Goal: Task Accomplishment & Management: Manage account settings

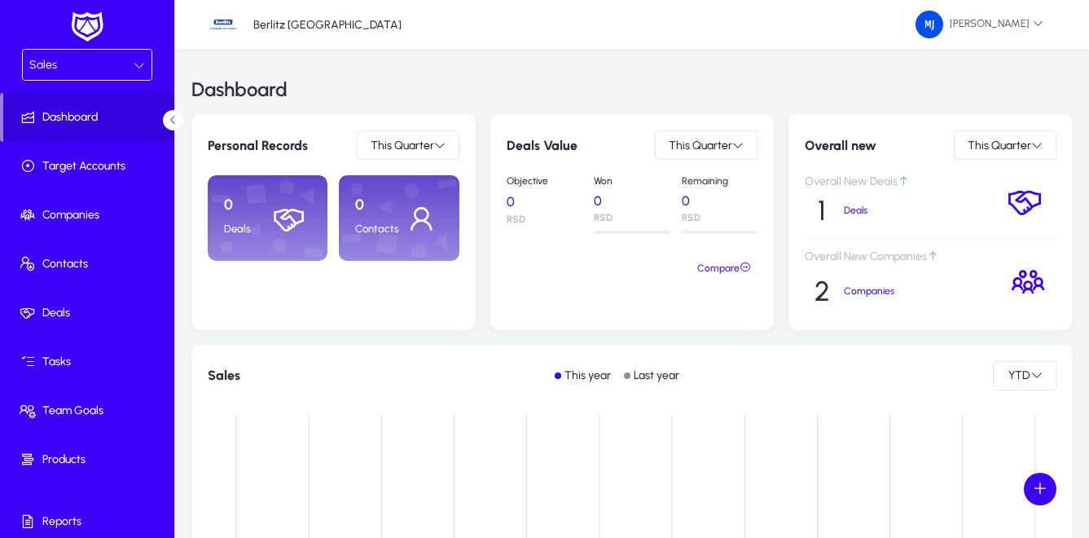
click at [137, 59] on icon at bounding box center [139, 64] width 11 height 11
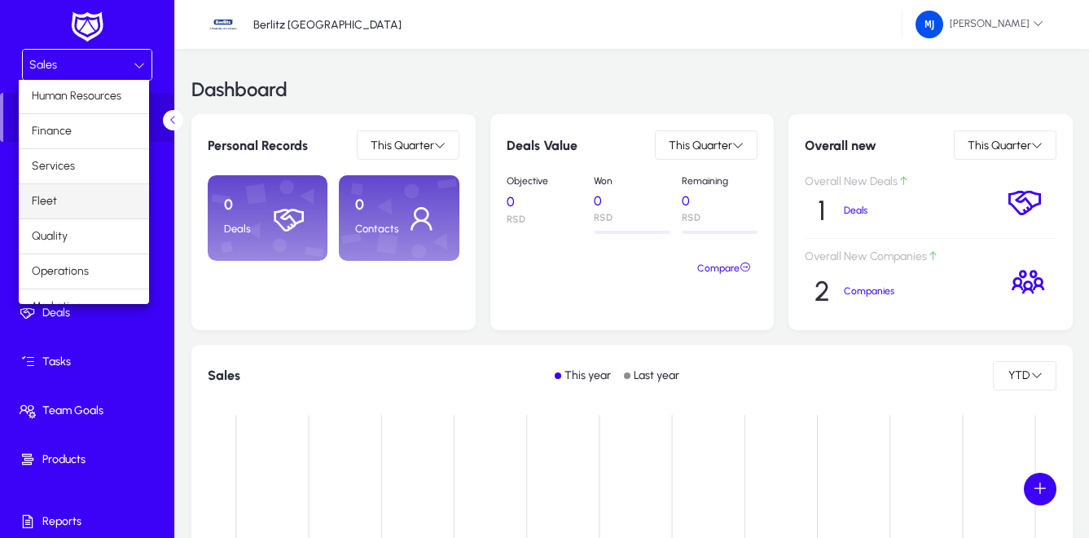
scroll to position [55, 0]
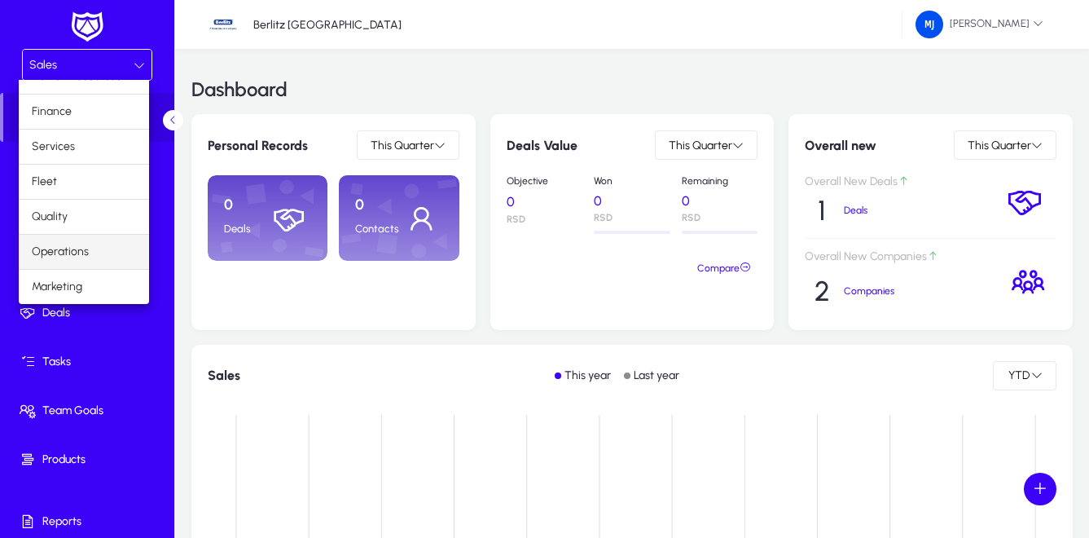
click at [77, 253] on span "Operations" at bounding box center [60, 252] width 57 height 20
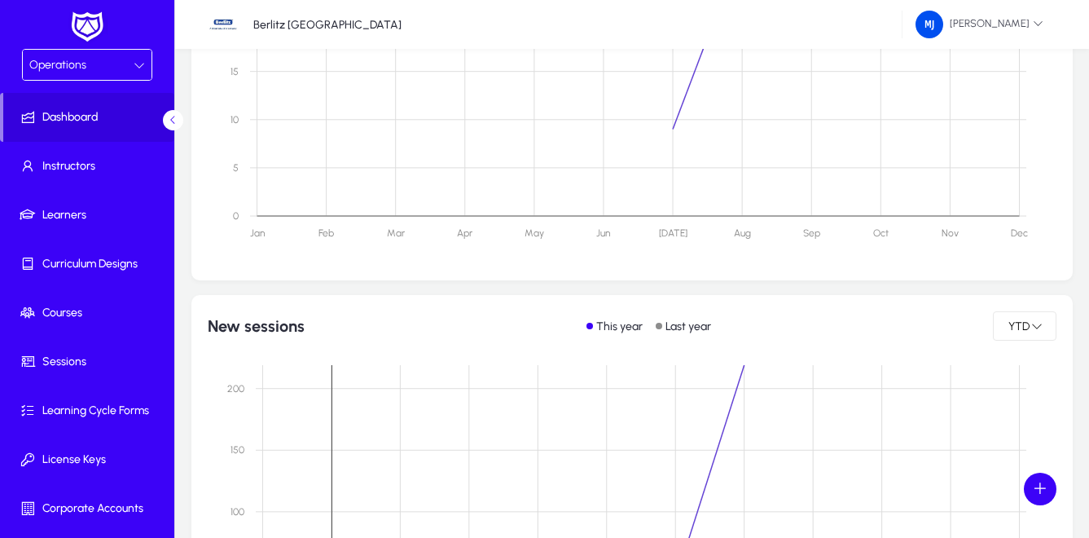
scroll to position [1059, 0]
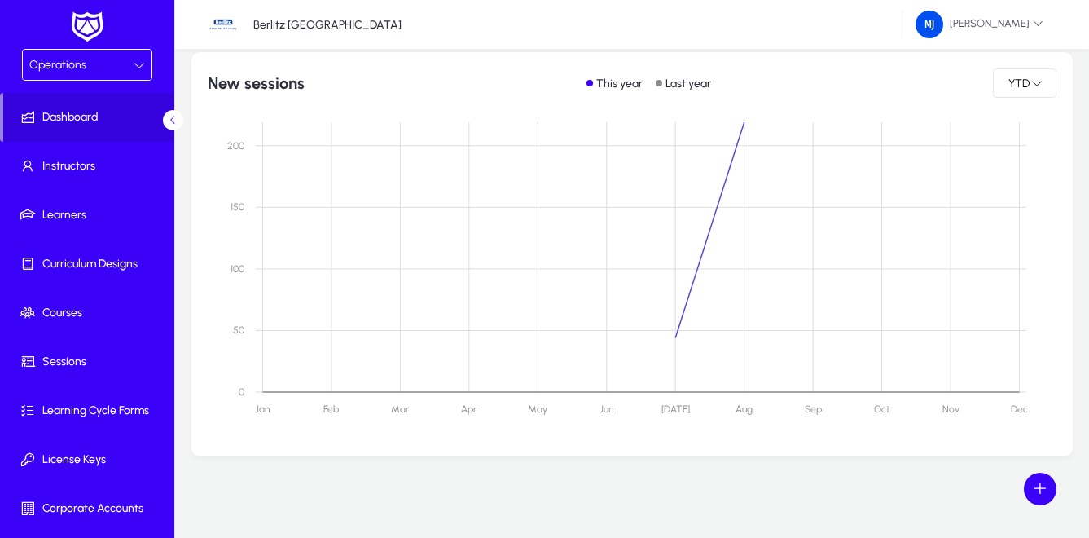
click at [89, 64] on div "Operations" at bounding box center [81, 65] width 104 height 21
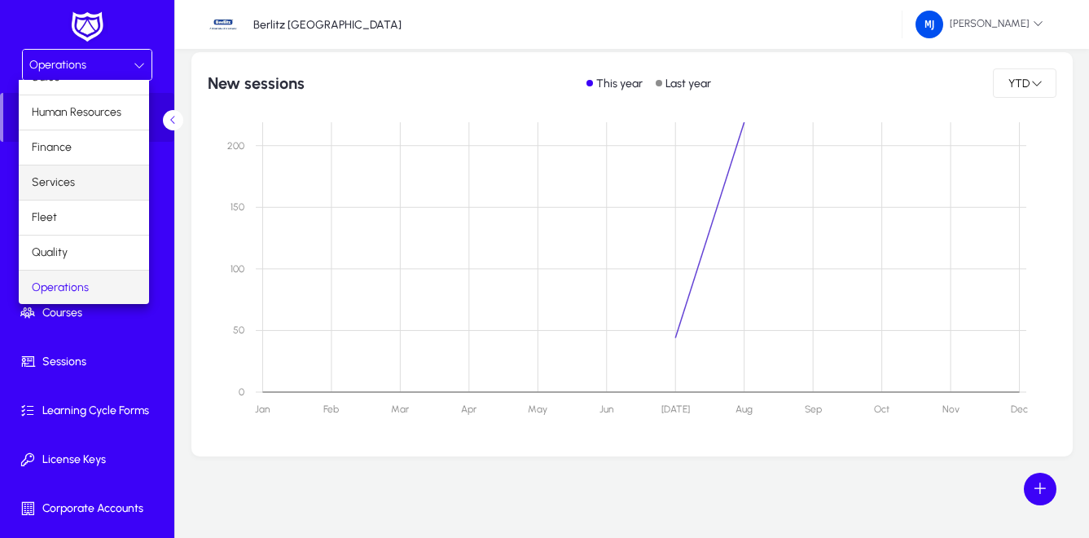
scroll to position [0, 0]
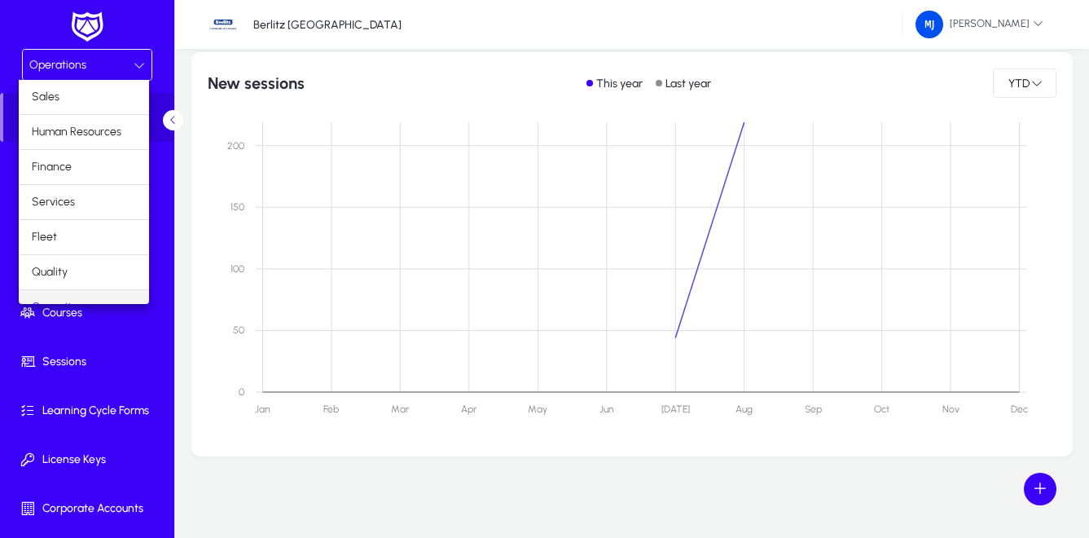
click at [157, 20] on div at bounding box center [544, 269] width 1089 height 538
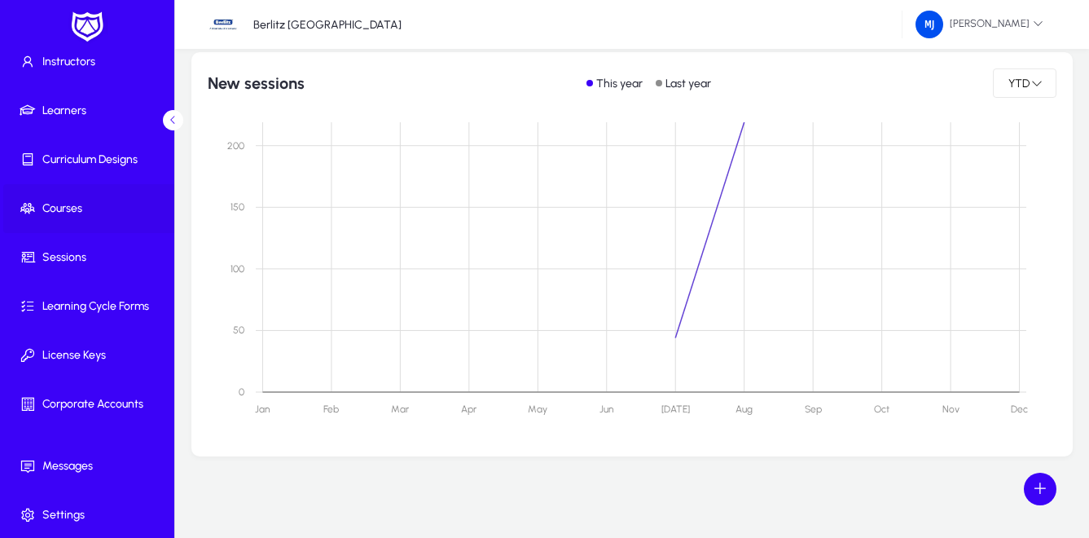
scroll to position [106, 0]
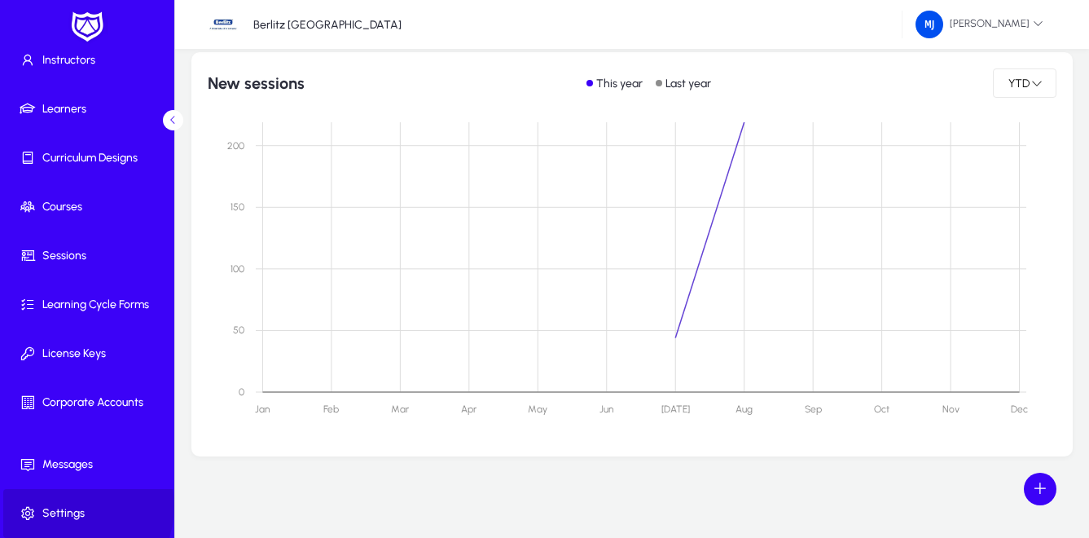
click at [70, 506] on span "Settings" at bounding box center [90, 513] width 174 height 16
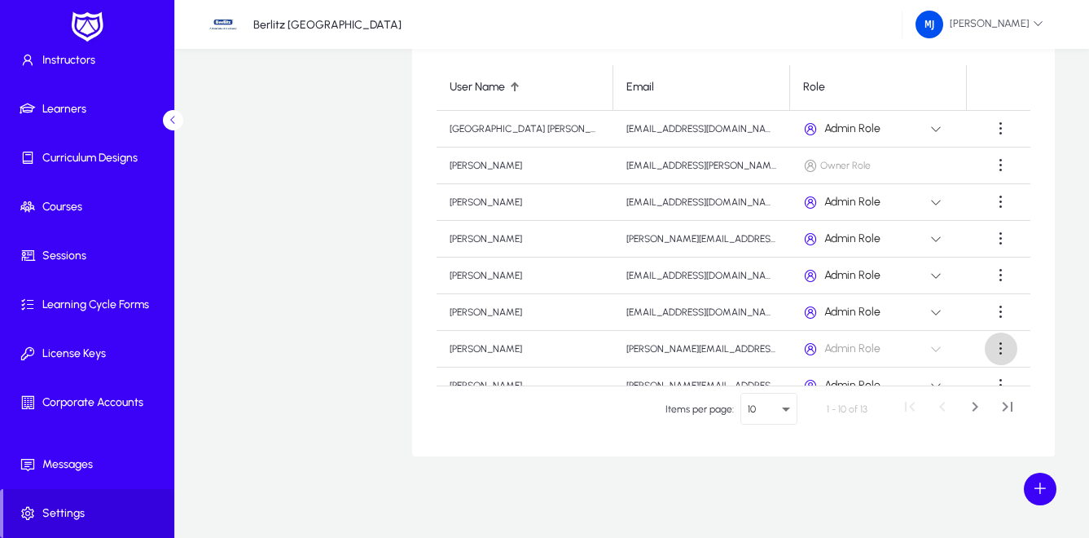
click at [992, 349] on span at bounding box center [1001, 348] width 33 height 33
click at [508, 443] on div at bounding box center [544, 269] width 1089 height 538
click at [69, 110] on span "Learners" at bounding box center [90, 109] width 174 height 16
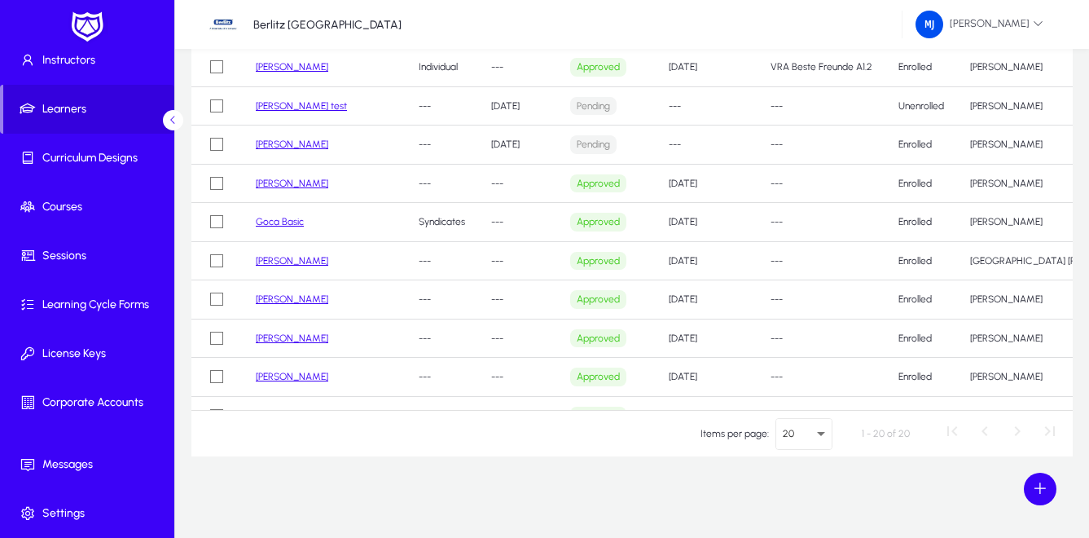
scroll to position [0, 55]
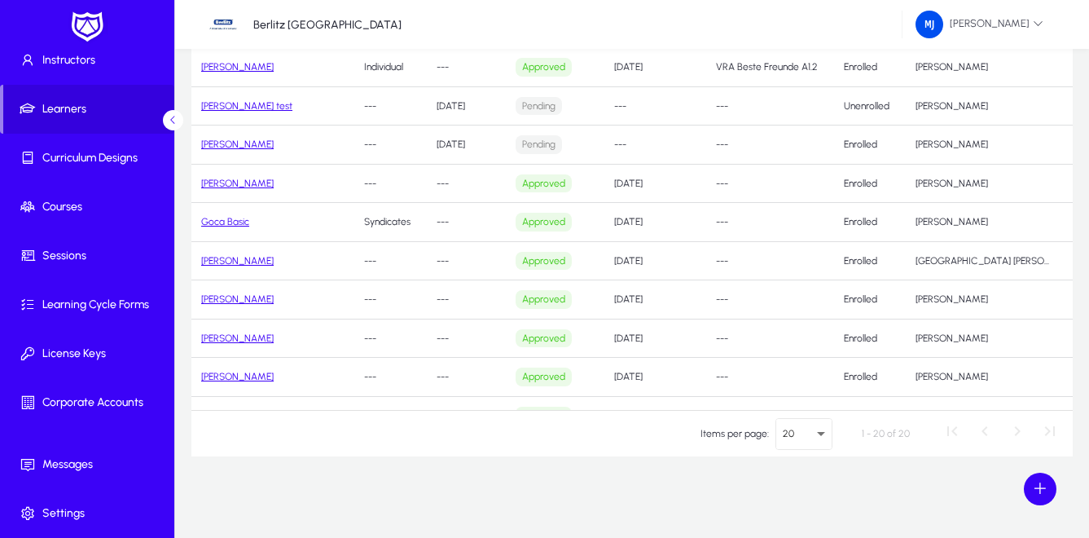
click at [1079, 297] on span at bounding box center [1095, 299] width 33 height 33
click at [436, 472] on div at bounding box center [544, 269] width 1089 height 538
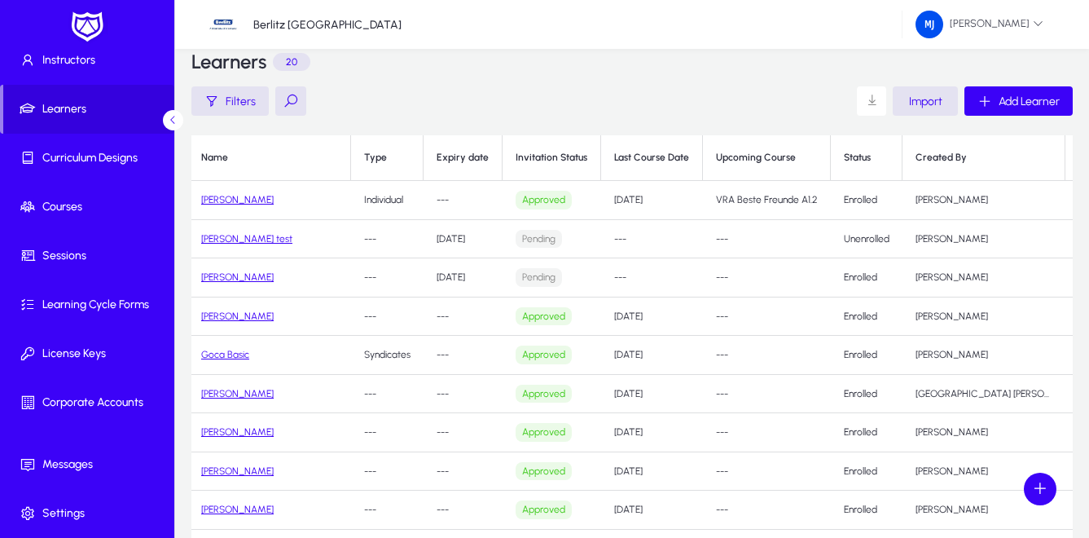
scroll to position [0, 0]
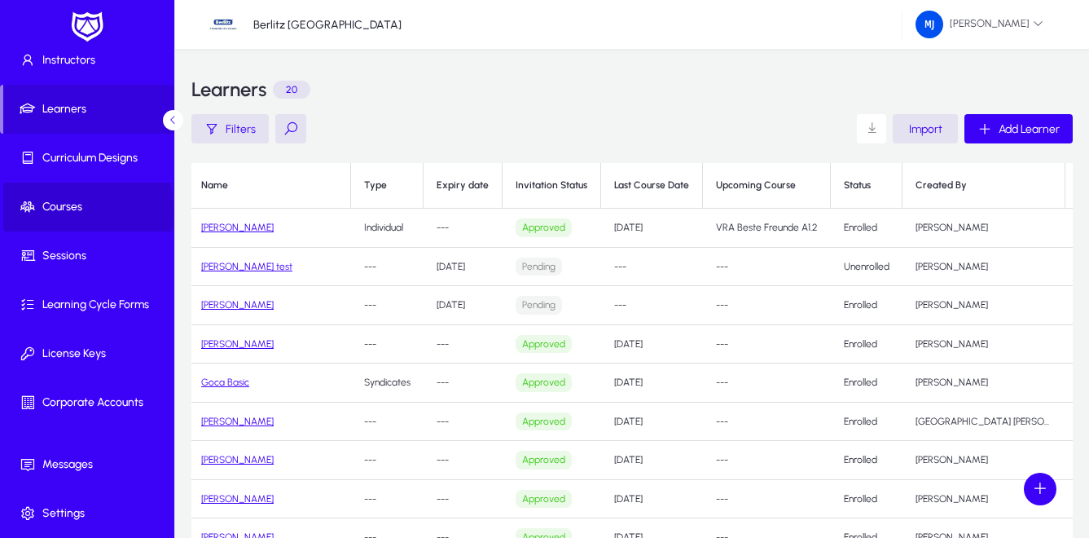
click at [67, 210] on span "Courses" at bounding box center [90, 207] width 174 height 16
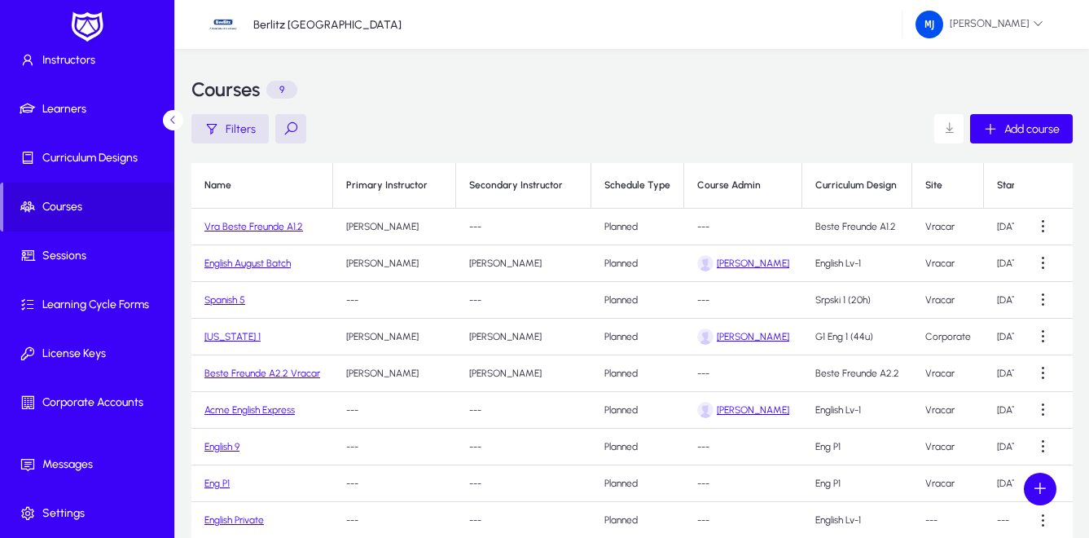
click at [234, 409] on link "Acme English Express" at bounding box center [250, 409] width 90 height 11
click at [1046, 412] on span at bounding box center [1044, 410] width 33 height 33
click at [995, 451] on span "Edit" at bounding box center [1014, 449] width 65 height 15
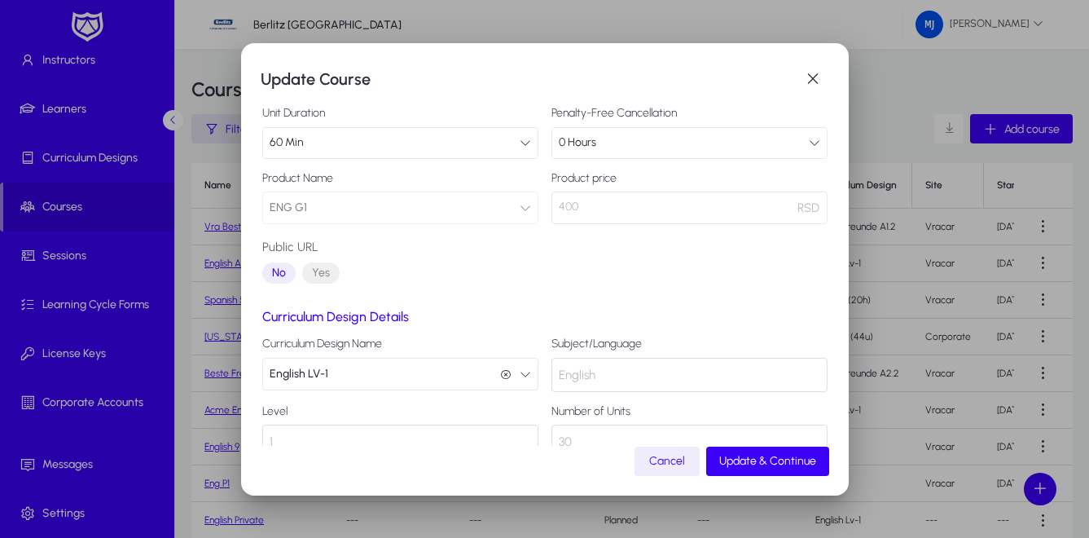
scroll to position [163, 0]
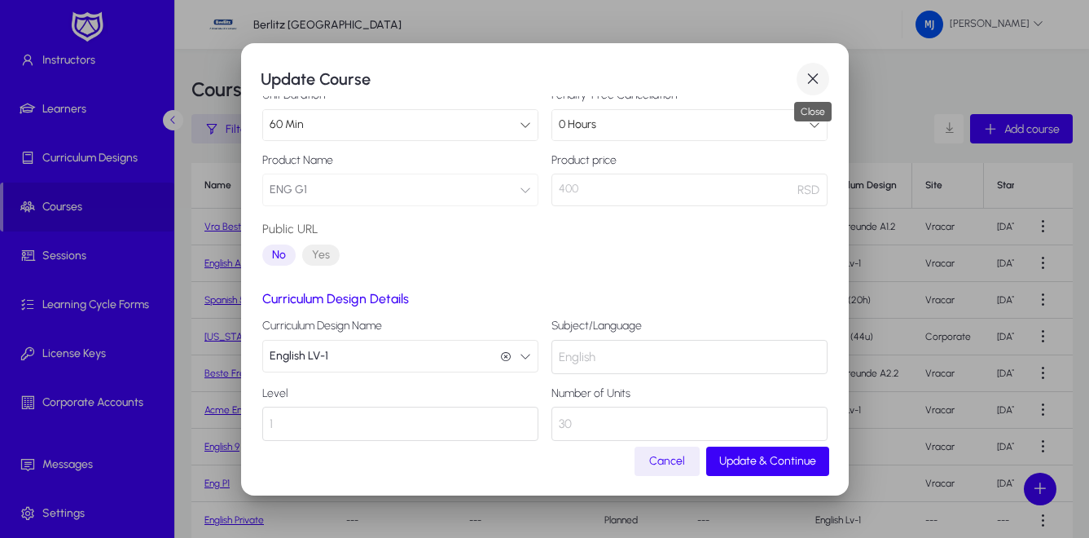
click at [820, 76] on span "button" at bounding box center [813, 79] width 33 height 33
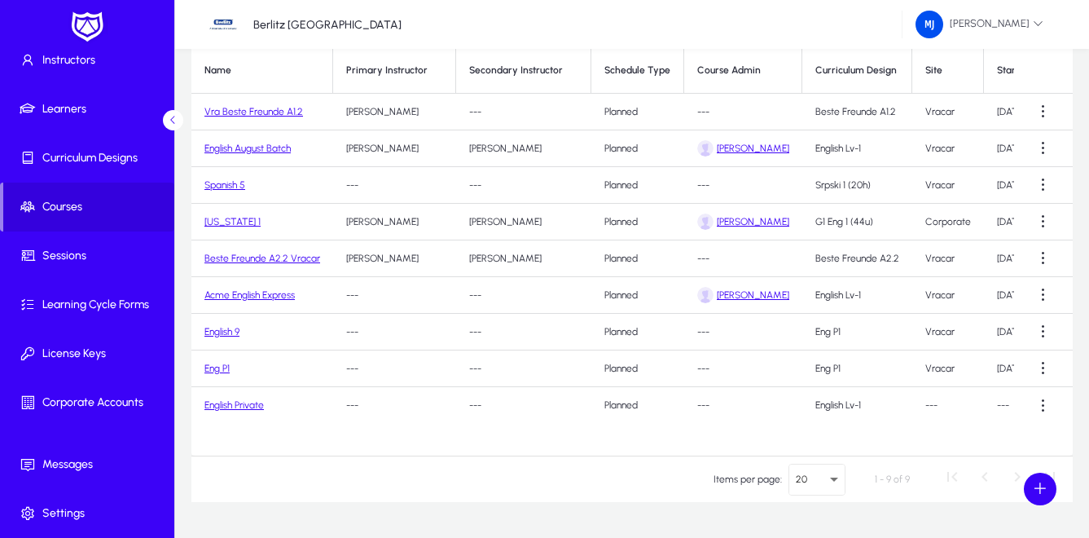
scroll to position [161, 0]
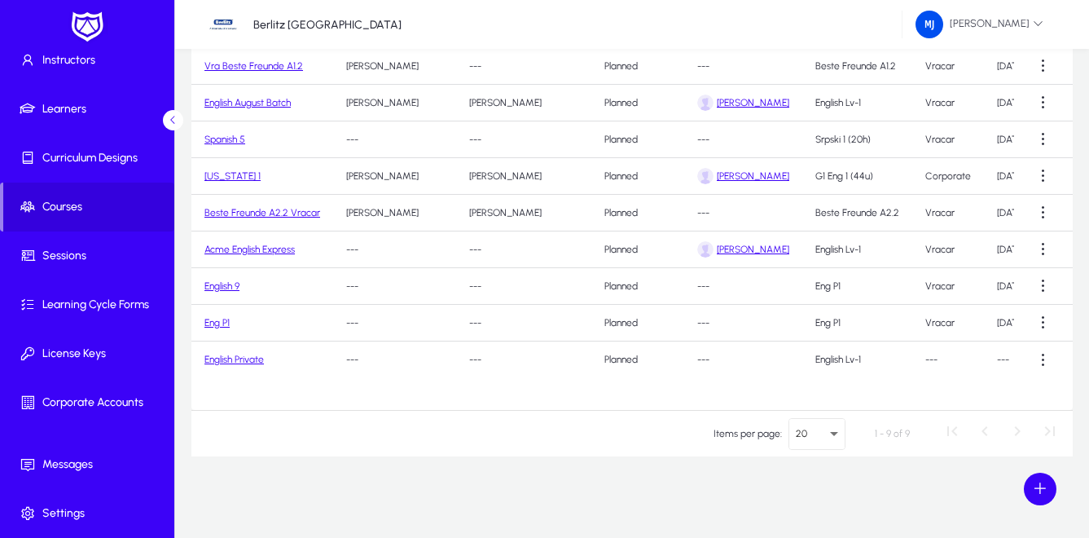
click at [259, 248] on link "Acme English Express" at bounding box center [250, 249] width 90 height 11
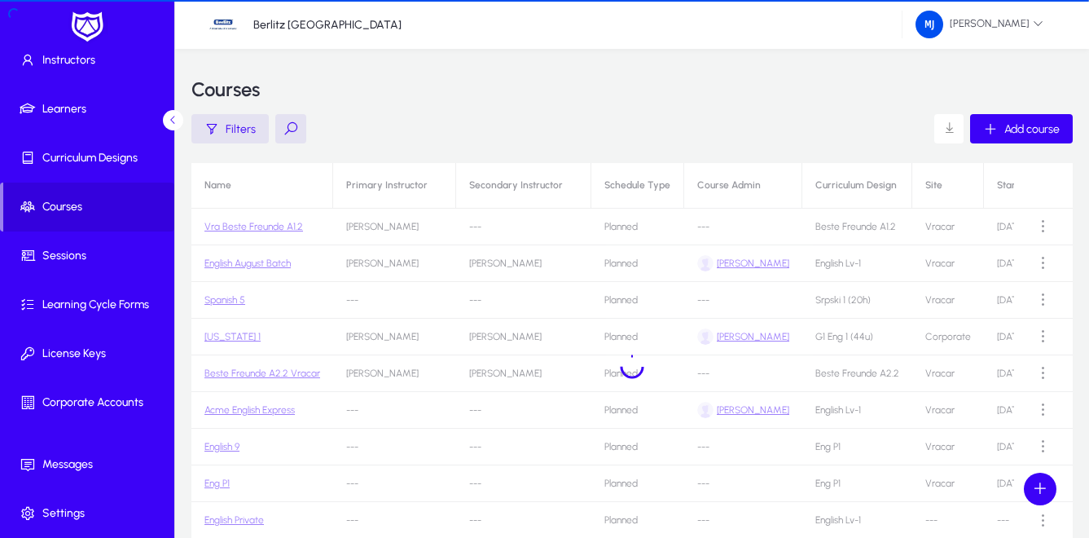
scroll to position [161, 0]
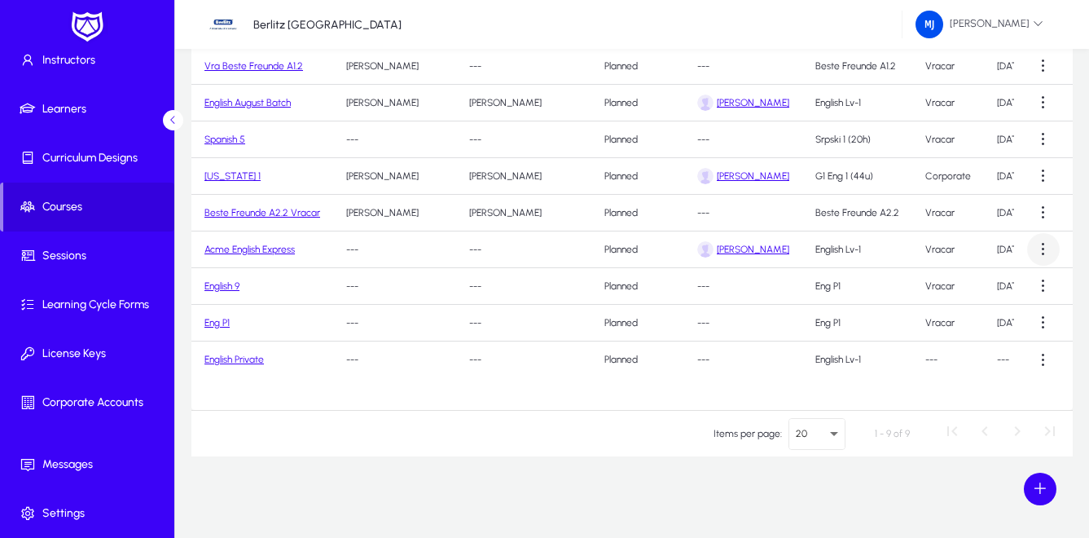
click at [1044, 253] on span at bounding box center [1044, 249] width 33 height 33
click at [993, 288] on span "Edit" at bounding box center [1014, 289] width 65 height 15
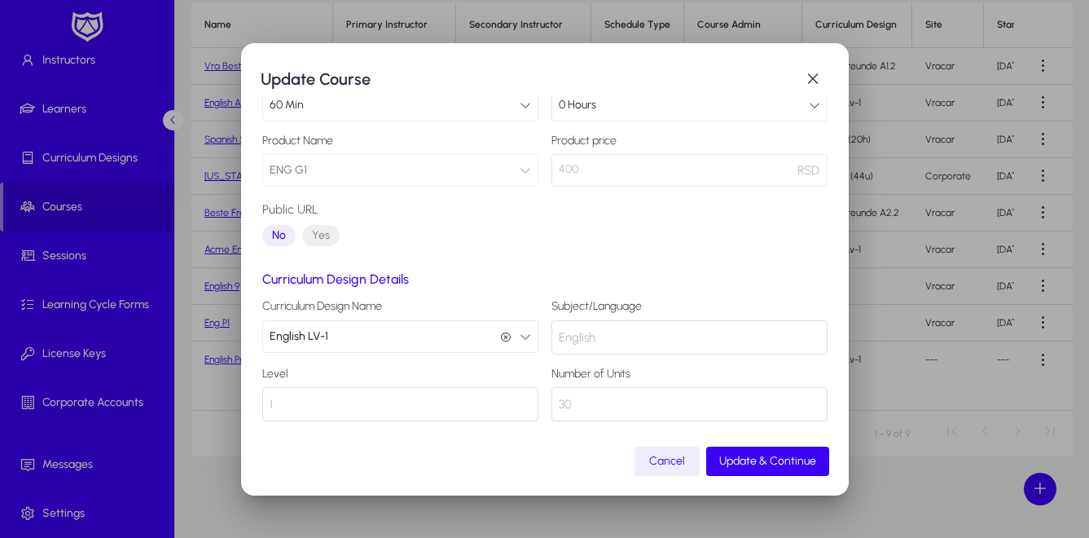
scroll to position [184, 0]
click at [753, 462] on span "Update & Continue" at bounding box center [768, 461] width 97 height 14
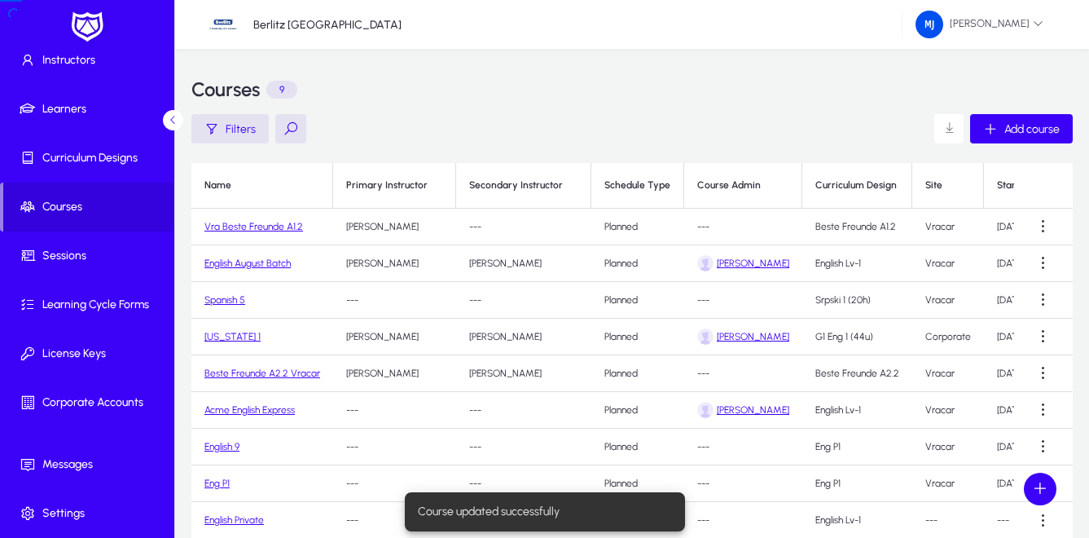
scroll to position [161, 0]
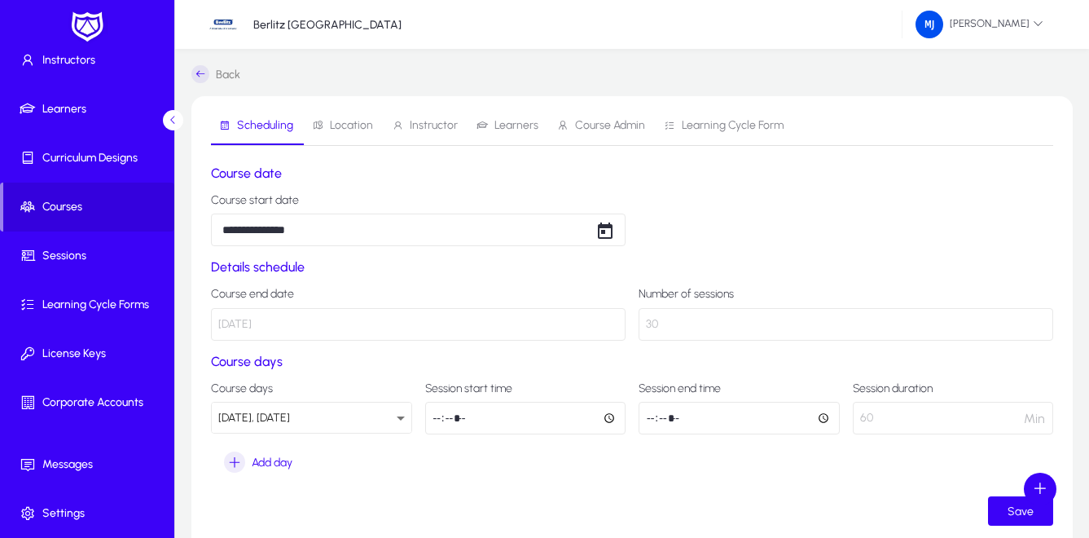
click at [514, 128] on span "Learners" at bounding box center [517, 125] width 44 height 11
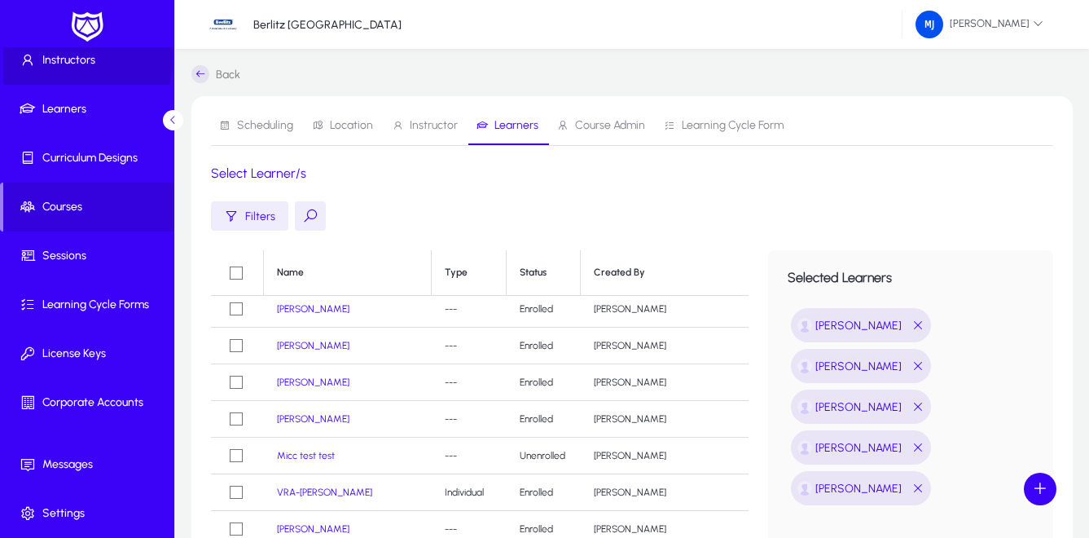
click at [68, 59] on span "Instructors" at bounding box center [90, 60] width 174 height 16
